Goal: Task Accomplishment & Management: Use online tool/utility

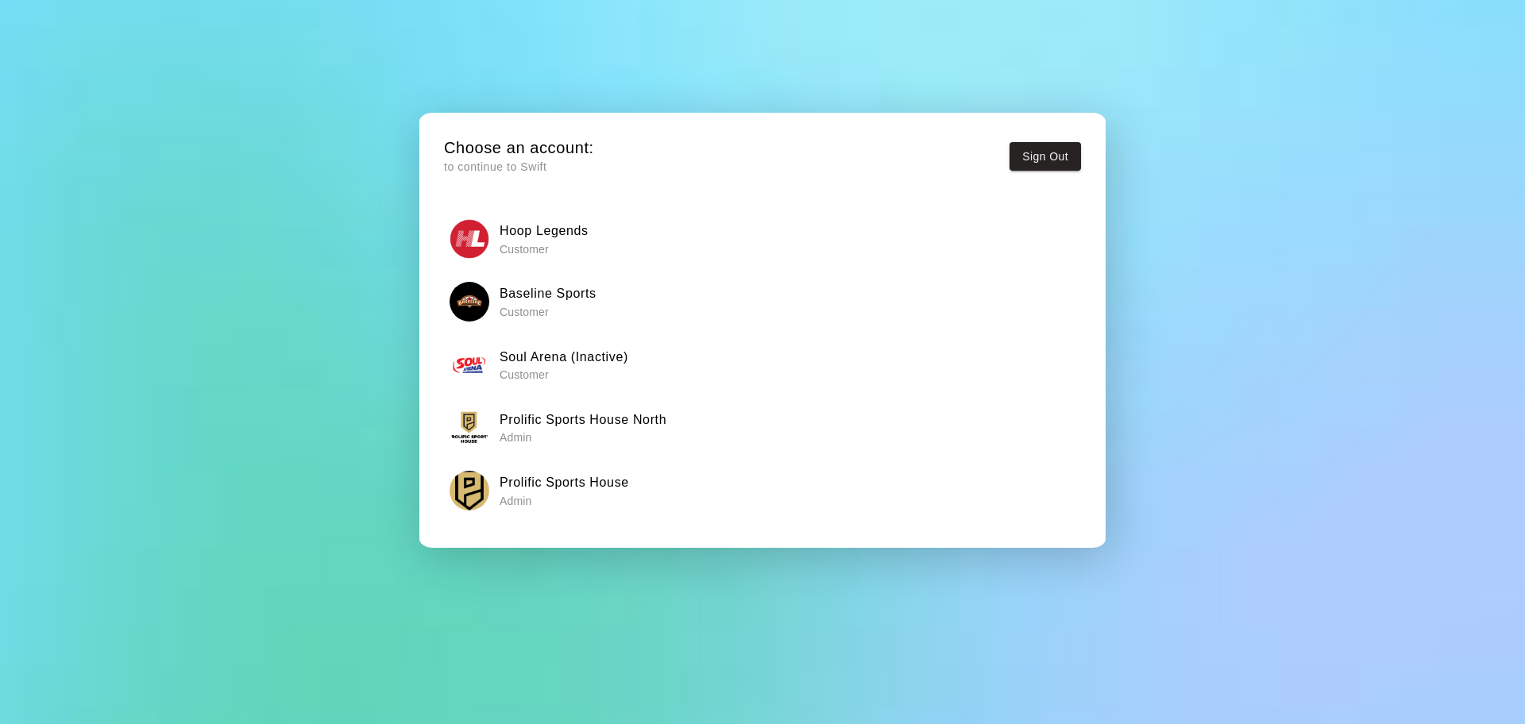
click at [624, 417] on h6 "Prolific Sports House North" at bounding box center [583, 420] width 167 height 21
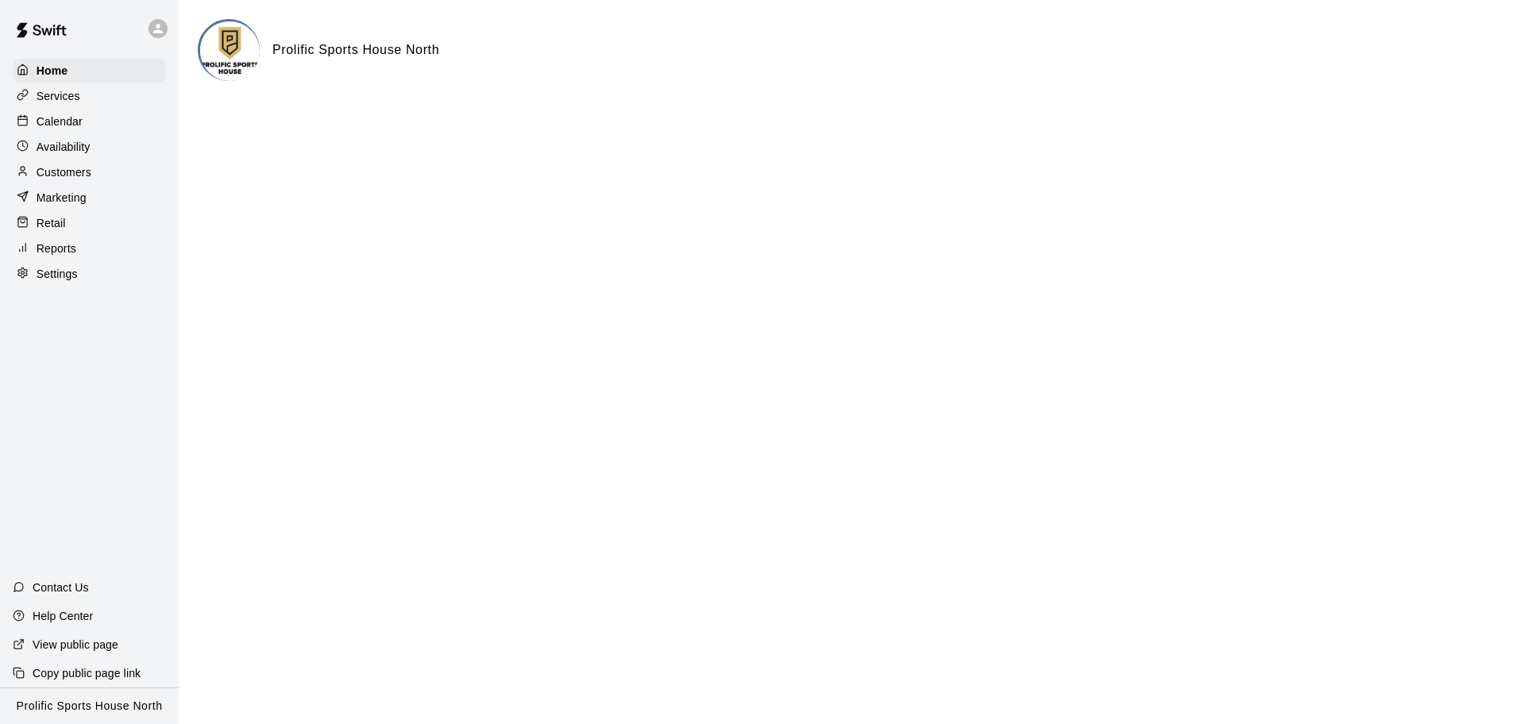
click at [83, 119] on div "Calendar" at bounding box center [89, 122] width 153 height 24
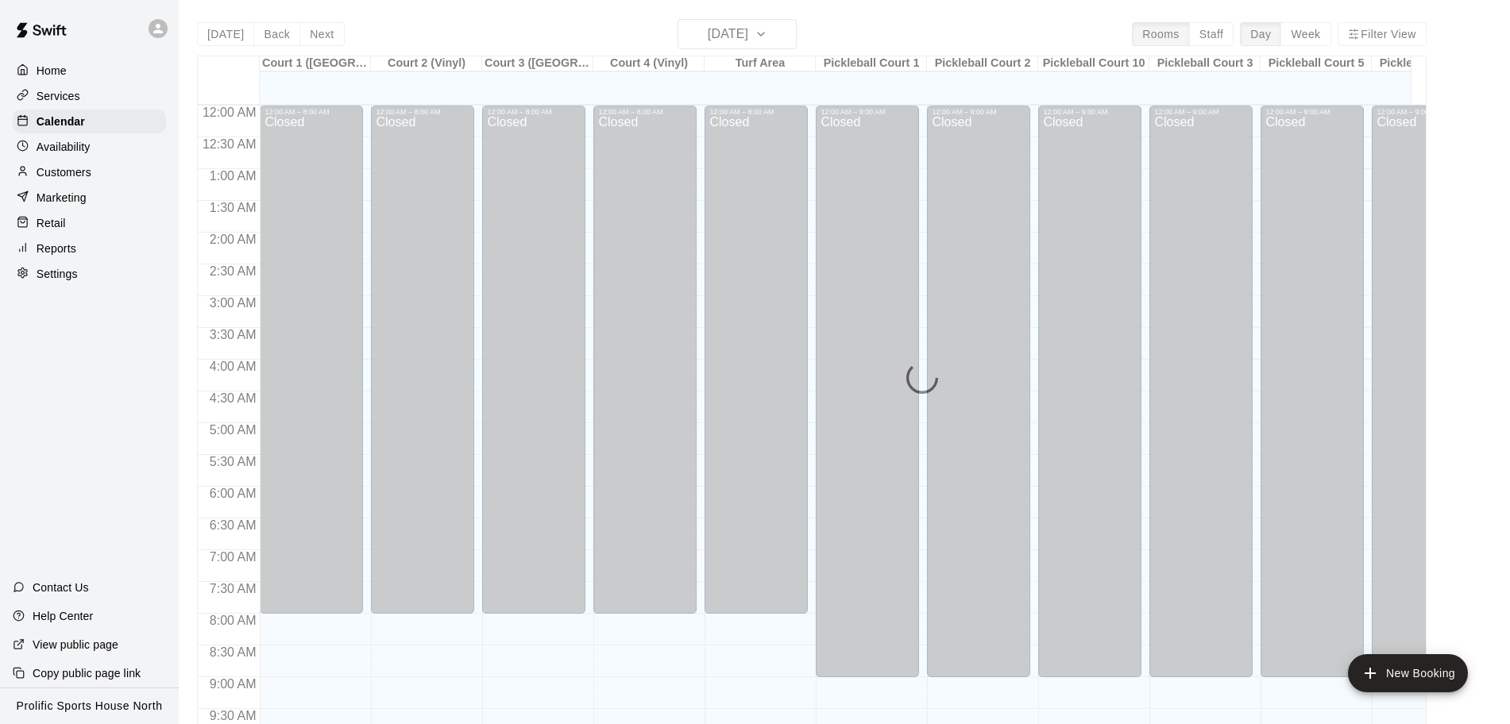
scroll to position [805, 0]
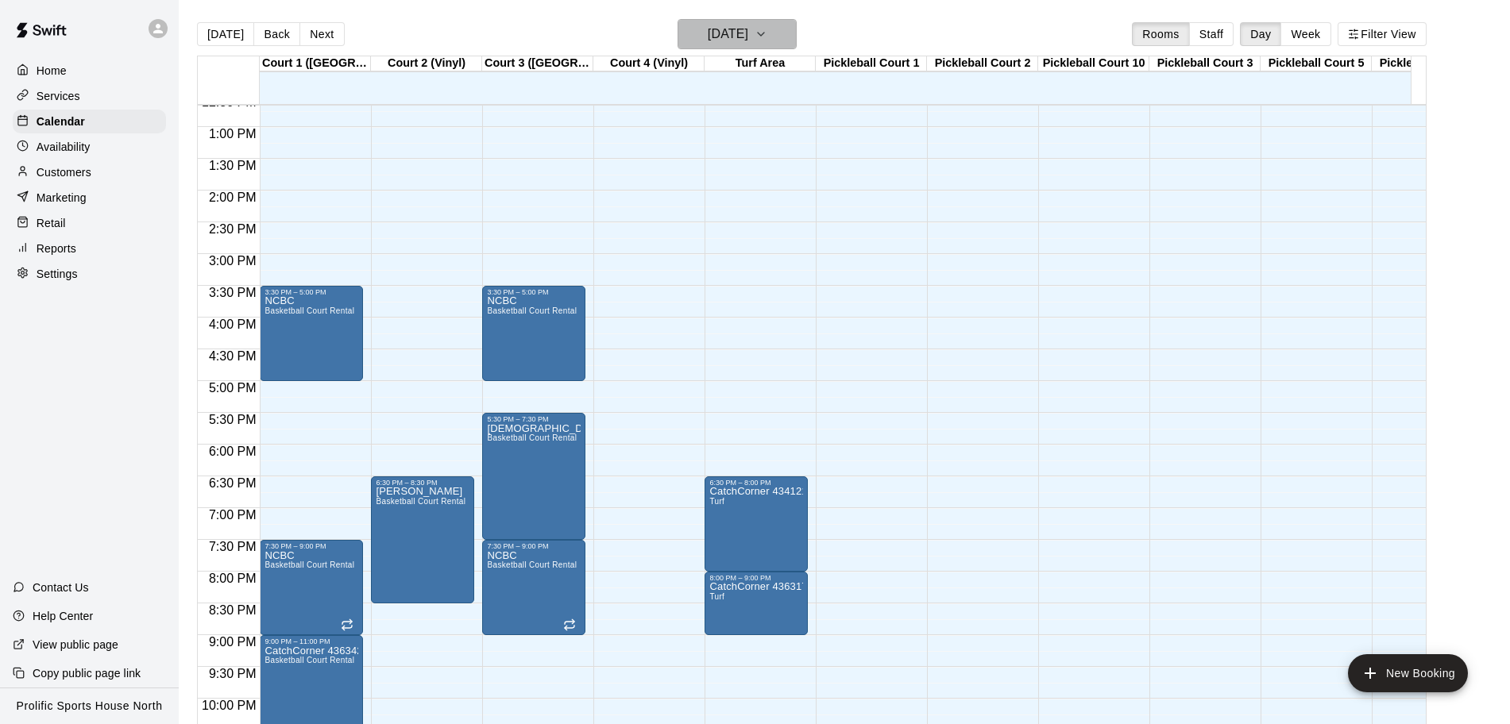
click at [748, 37] on h6 "[DATE]" at bounding box center [728, 34] width 41 height 22
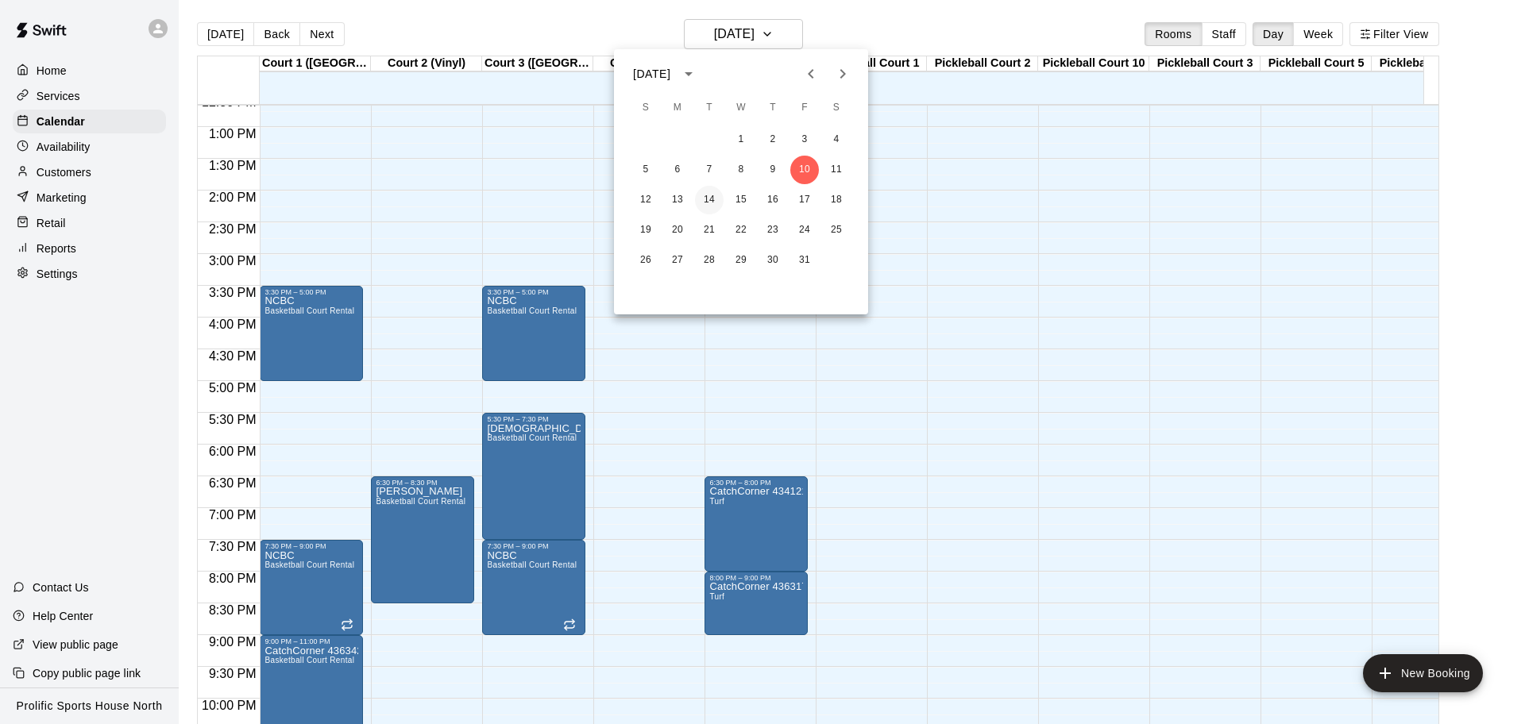
click at [707, 198] on button "14" at bounding box center [709, 200] width 29 height 29
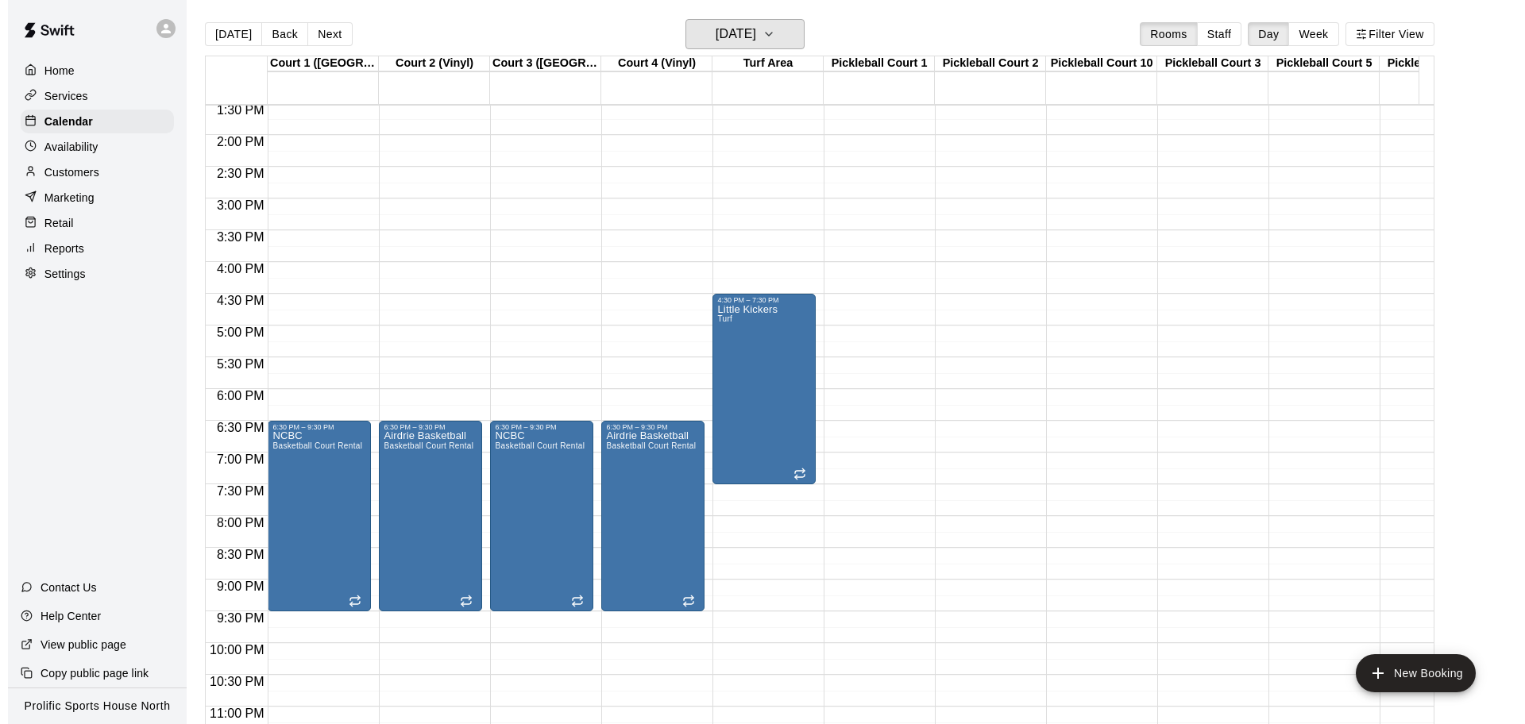
scroll to position [905, 0]
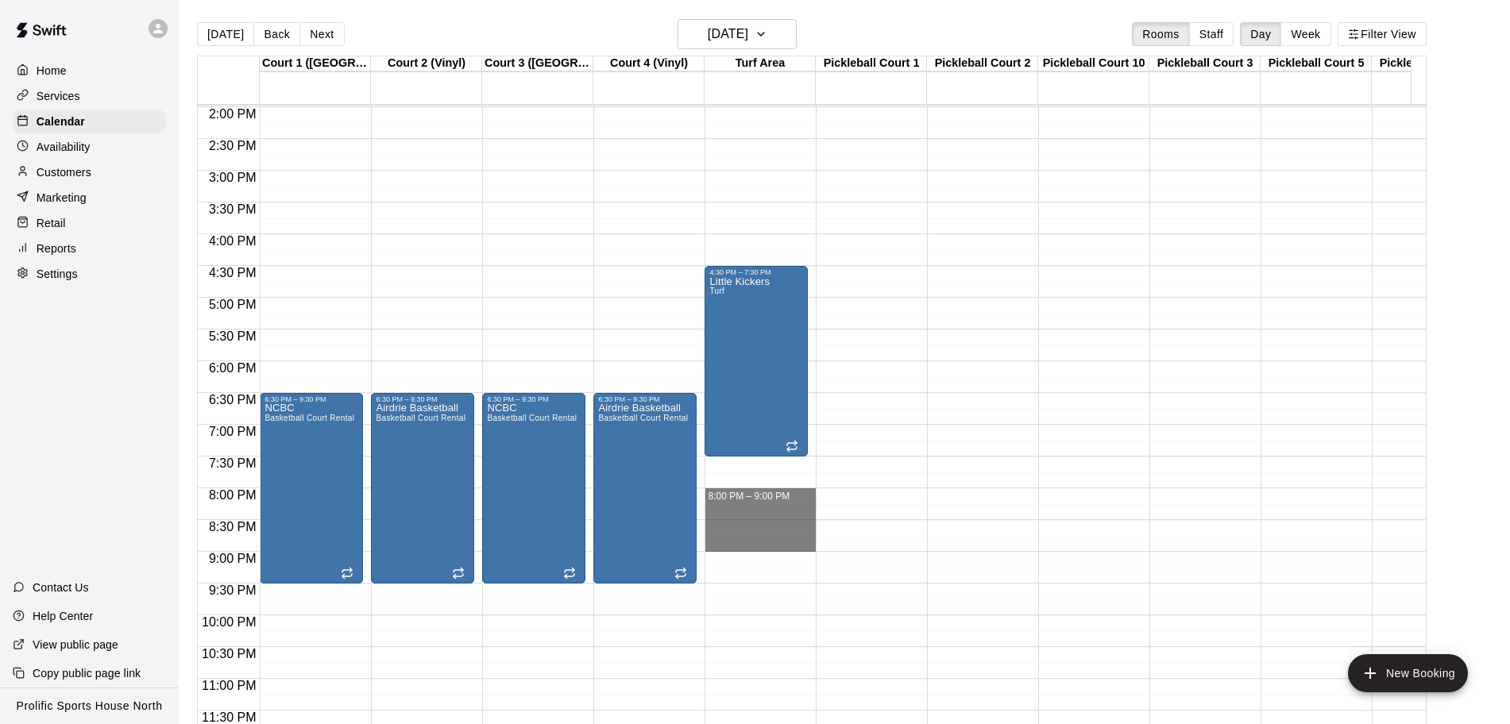
drag, startPoint x: 750, startPoint y: 474, endPoint x: 767, endPoint y: 523, distance: 51.5
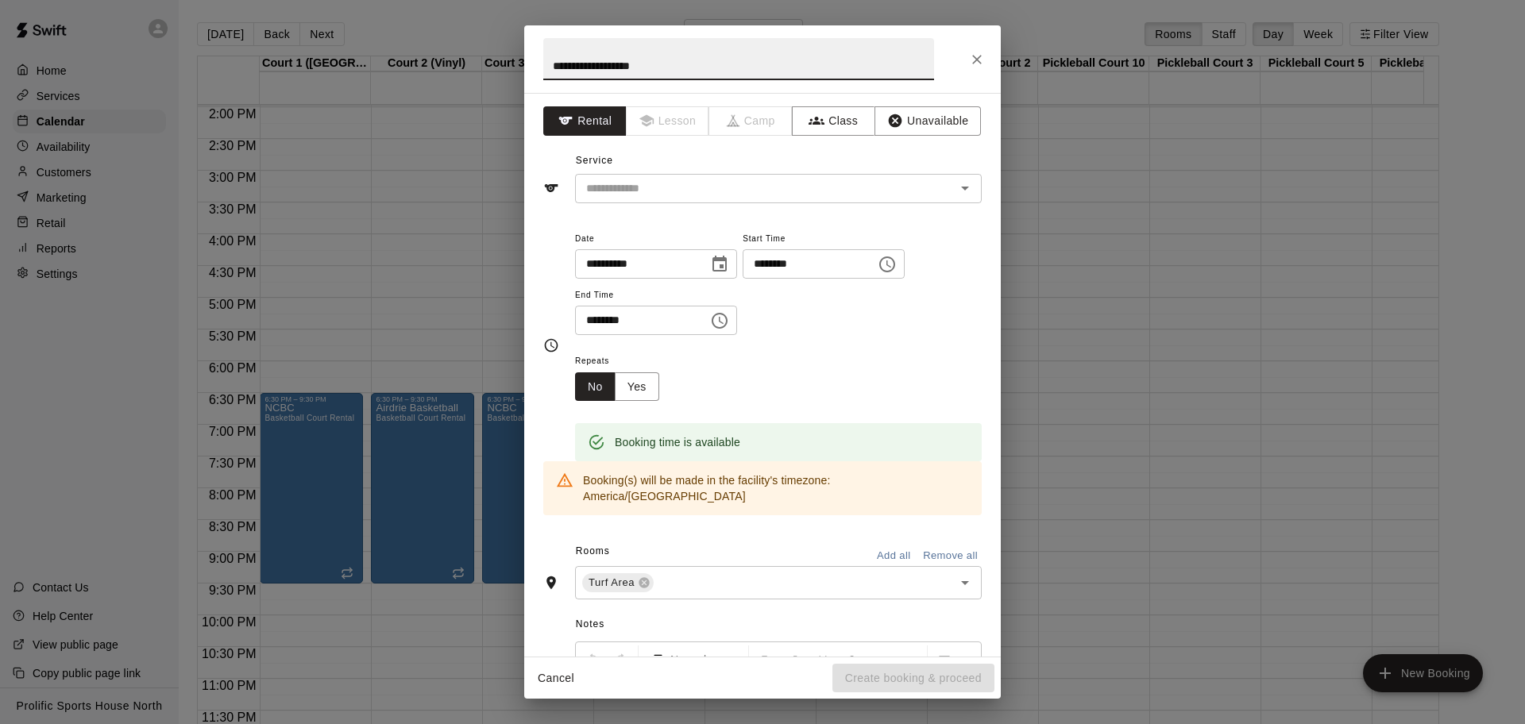
paste input "**********"
type input "**********"
click at [688, 185] on input "text" at bounding box center [755, 189] width 350 height 20
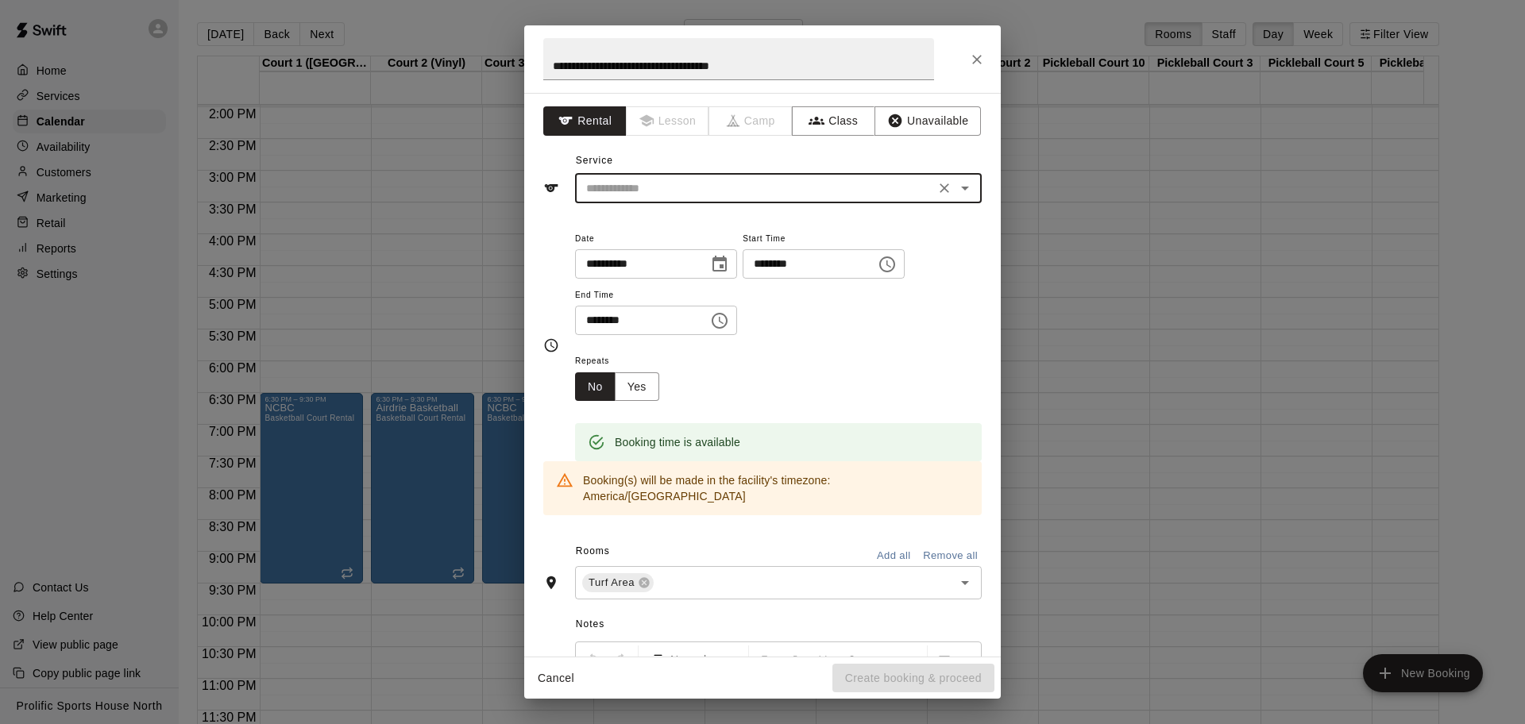
click at [728, 180] on input "text" at bounding box center [755, 189] width 350 height 20
click at [635, 297] on li "Turf" at bounding box center [771, 301] width 392 height 26
type input "****"
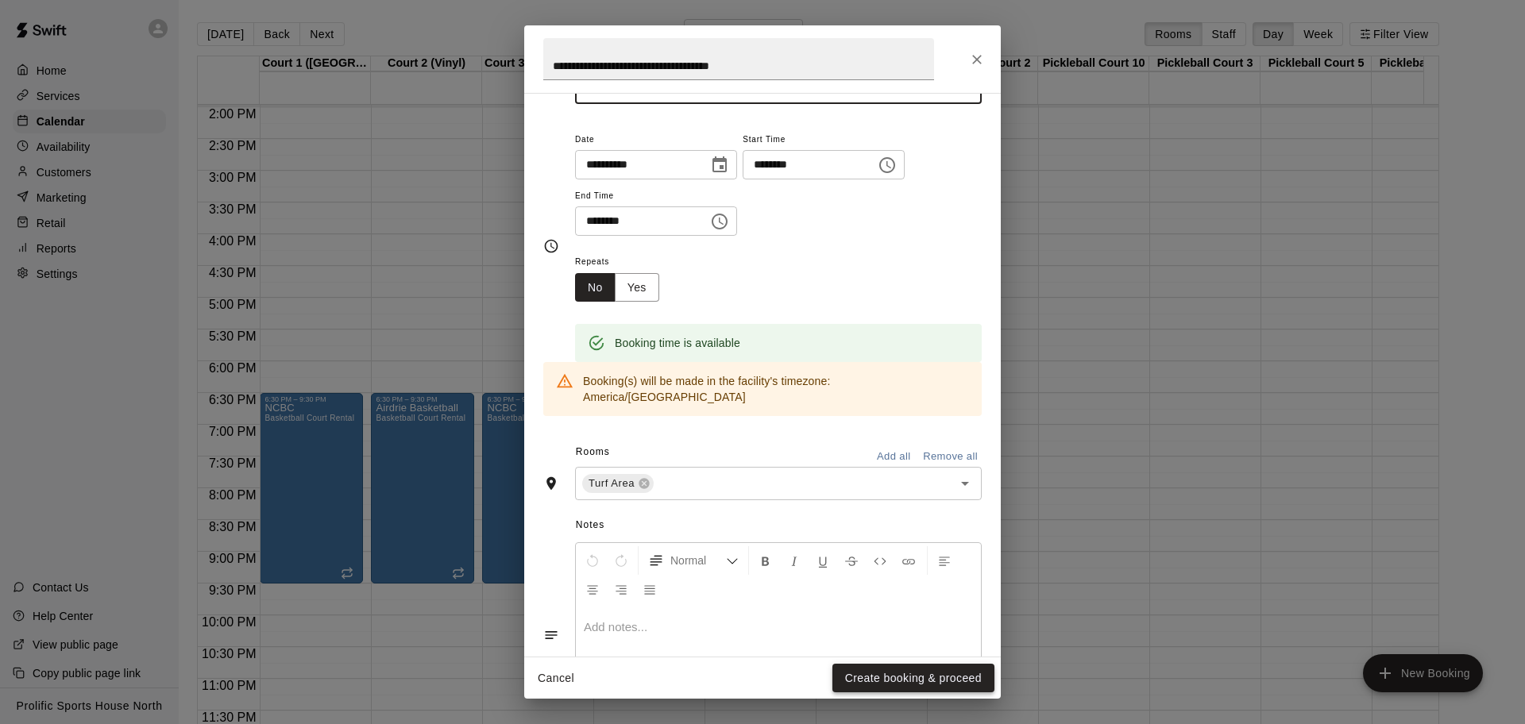
click at [952, 579] on button "Create booking & proceed" at bounding box center [913, 678] width 162 height 29
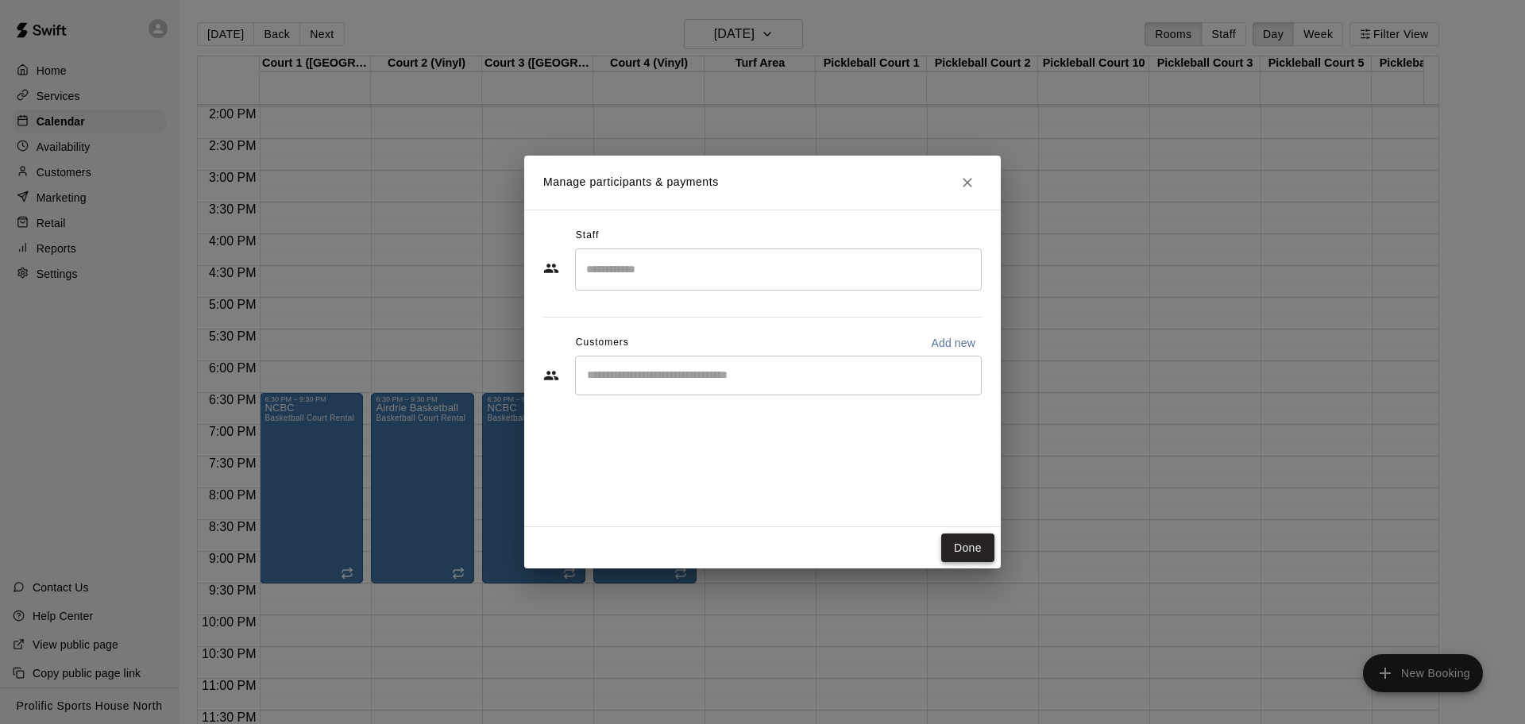
click at [952, 541] on button "Done" at bounding box center [967, 548] width 53 height 29
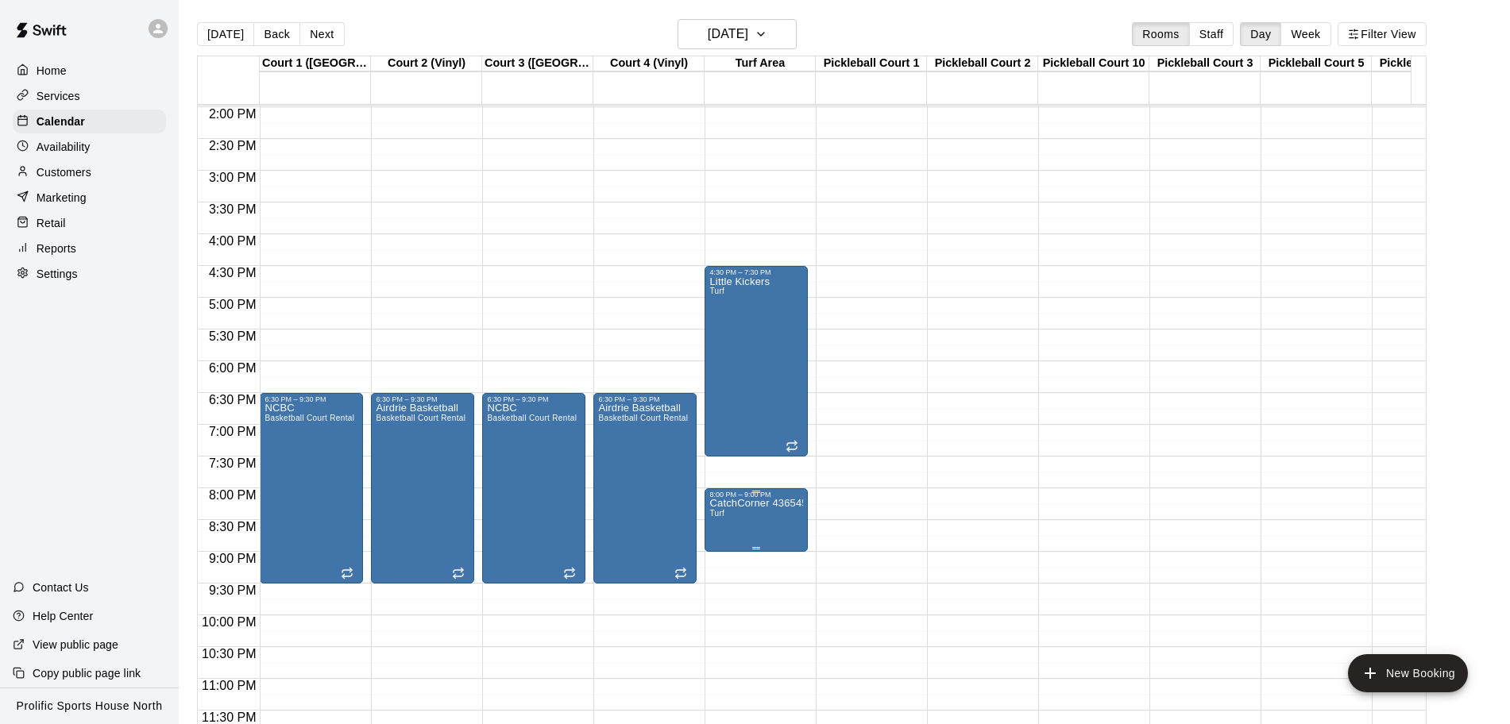
click at [752, 504] on p "CatchCorner 436545 GoodRec Partnerships" at bounding box center [756, 504] width 94 height 0
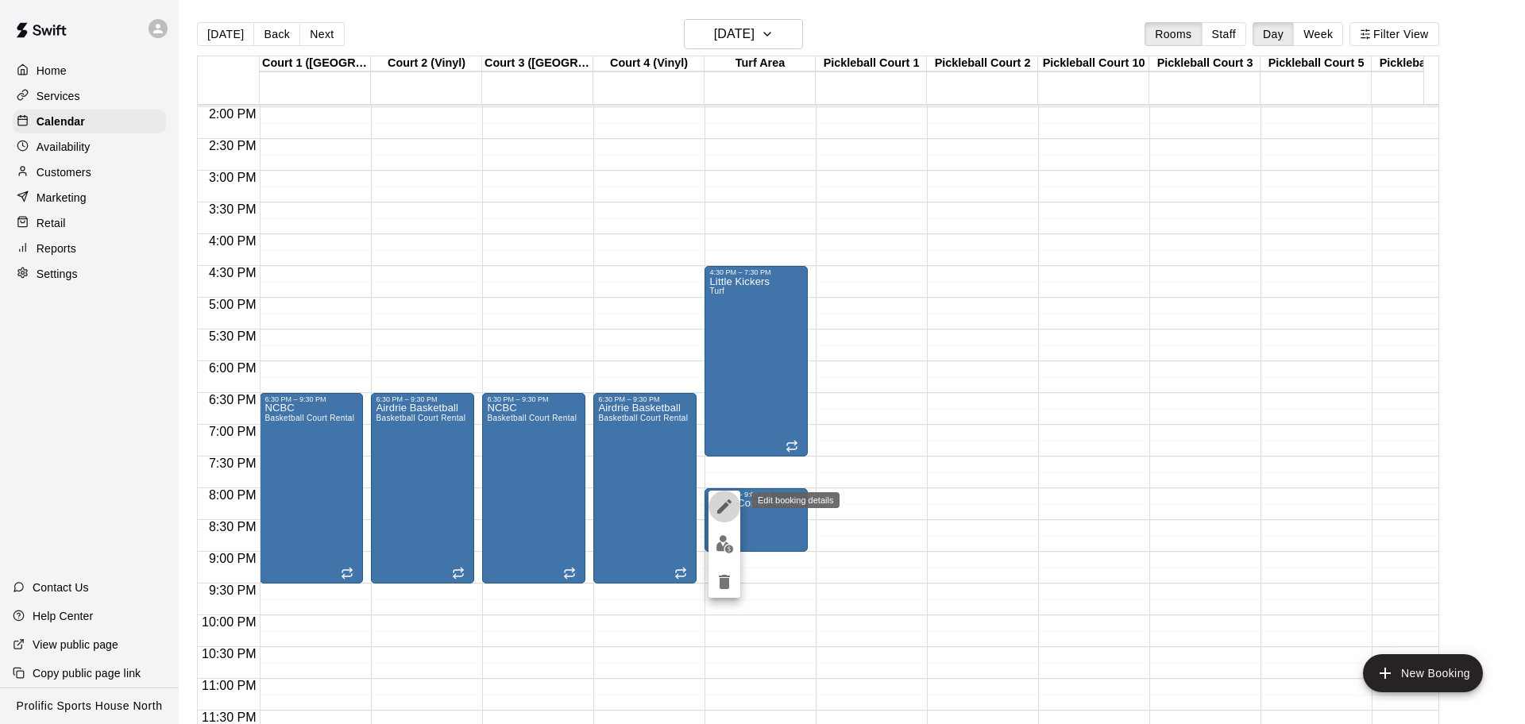
click at [723, 506] on icon "edit" at bounding box center [724, 507] width 14 height 14
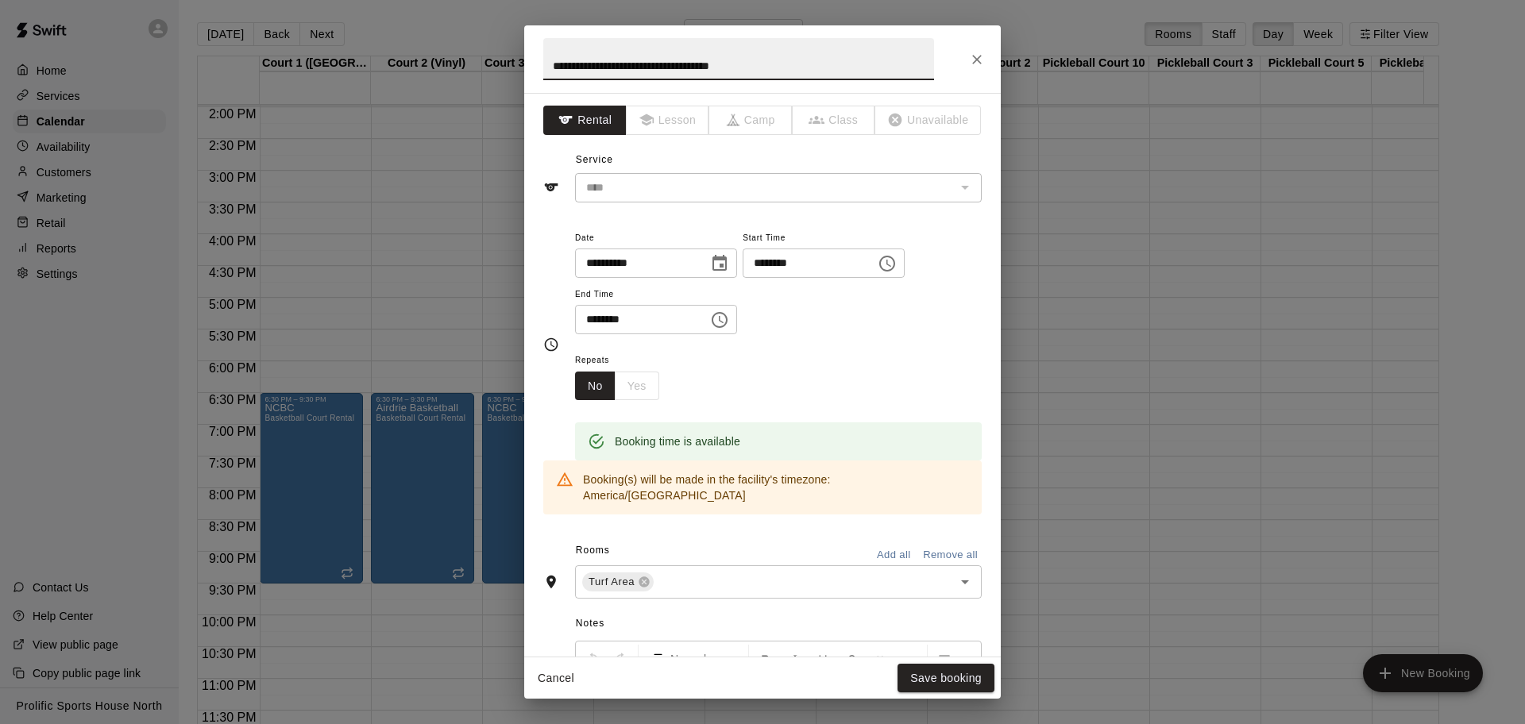
scroll to position [0, 0]
click at [977, 52] on icon "Close" at bounding box center [977, 60] width 16 height 16
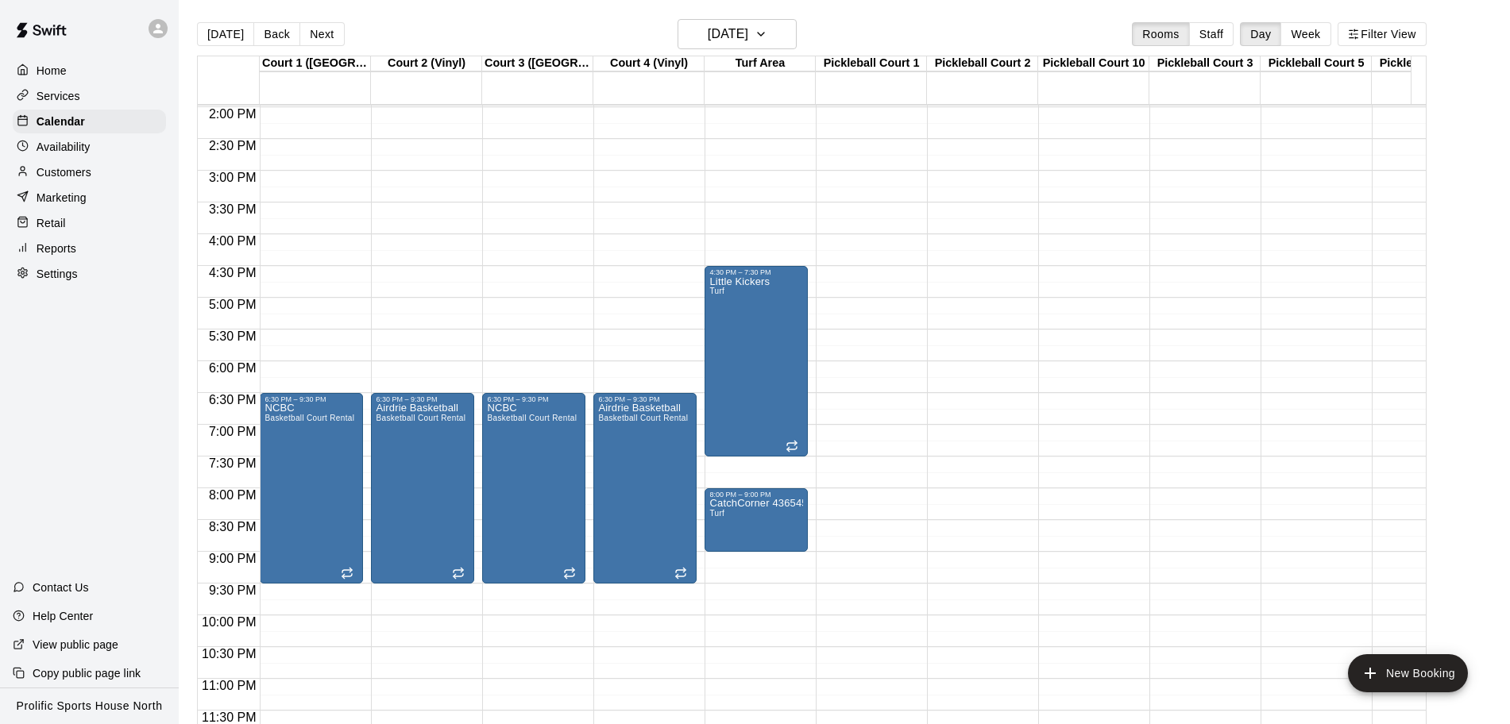
click at [168, 35] on div at bounding box center [161, 29] width 33 height 32
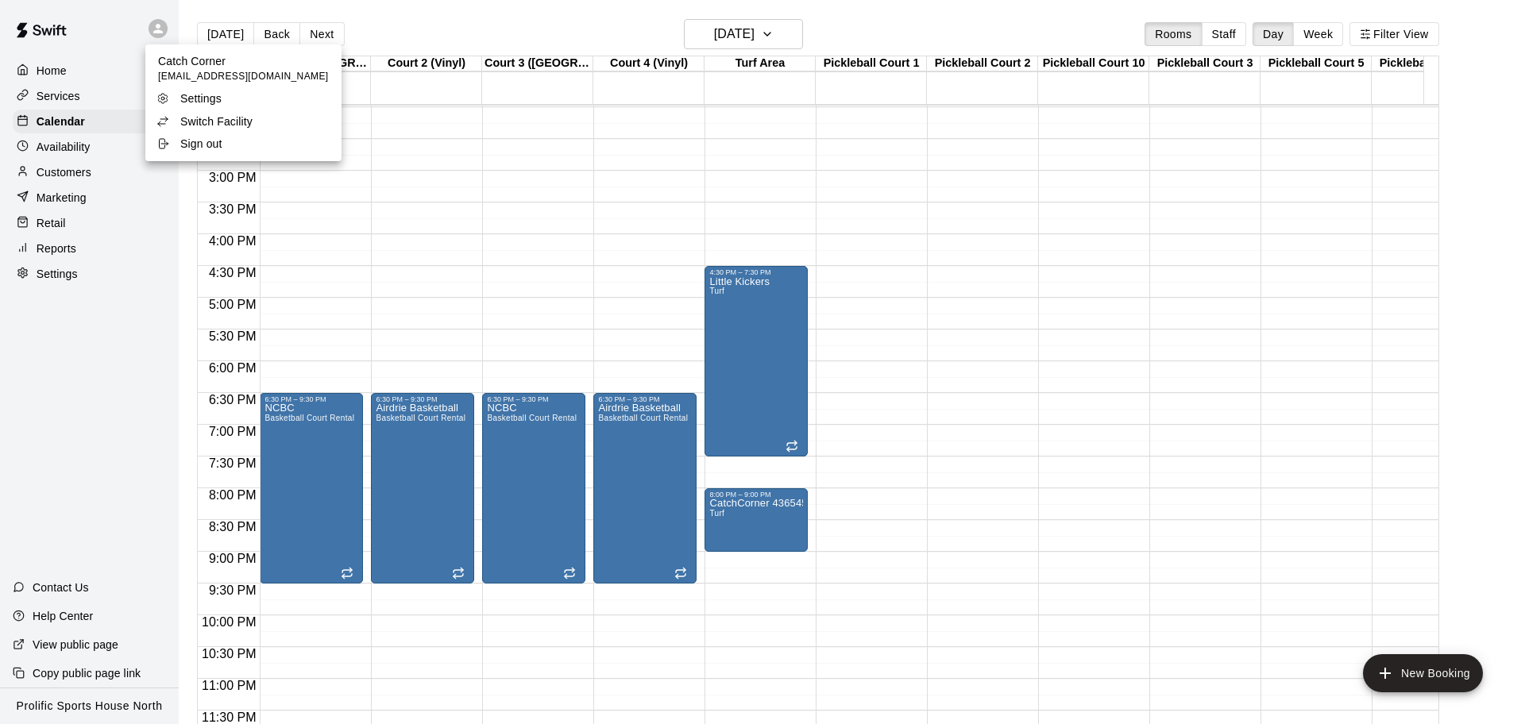
drag, startPoint x: 207, startPoint y: 149, endPoint x: 245, endPoint y: 125, distance: 45.0
click at [207, 149] on p "Sign out" at bounding box center [201, 144] width 42 height 16
